Goal: Information Seeking & Learning: Learn about a topic

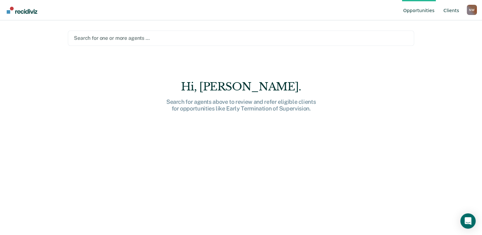
click at [451, 9] on link "Client s" at bounding box center [451, 10] width 18 height 20
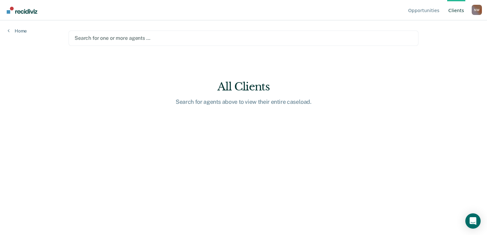
click at [218, 42] on div "Search for one or more agents …" at bounding box center [243, 38] width 339 height 9
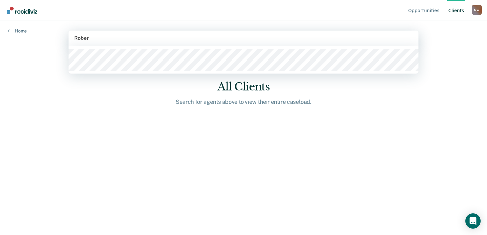
type input "[PERSON_NAME]"
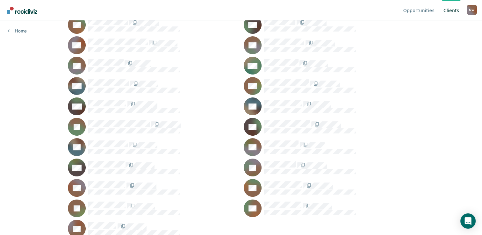
scroll to position [142, 0]
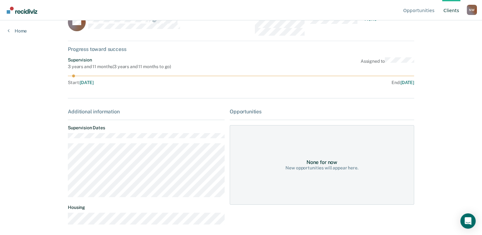
scroll to position [24, 0]
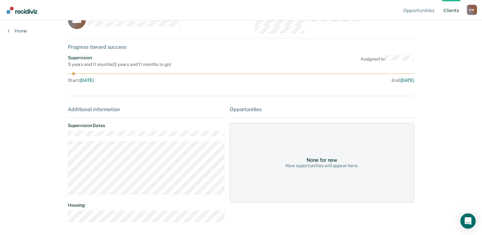
drag, startPoint x: 79, startPoint y: 73, endPoint x: 135, endPoint y: 68, distance: 56.0
click at [135, 68] on div "Supervision 3 years and 11 months ( 3 years and 11 months to go ) Assigned to S…" at bounding box center [241, 70] width 346 height 30
